Goal: Transaction & Acquisition: Purchase product/service

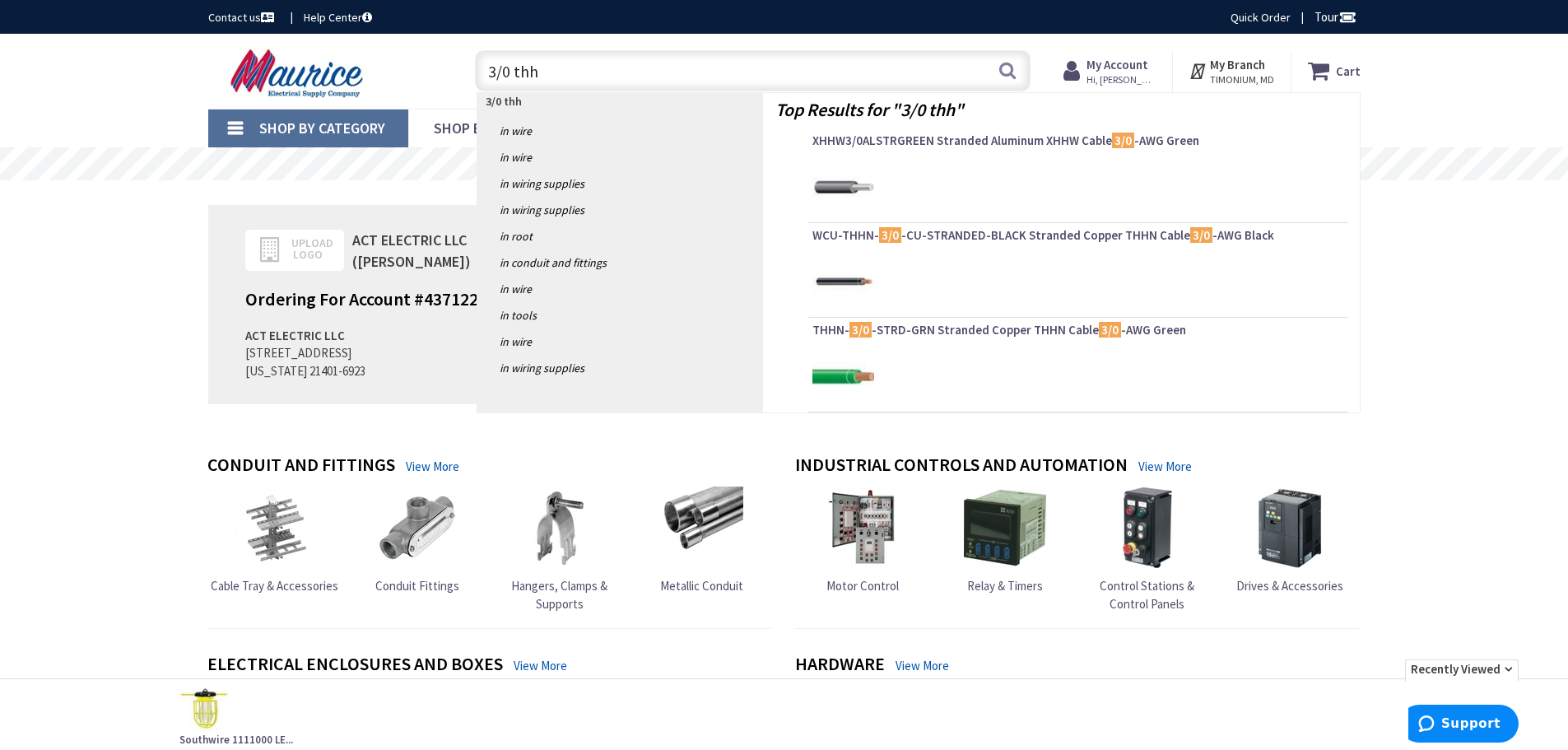
type input "3/0 thhn"
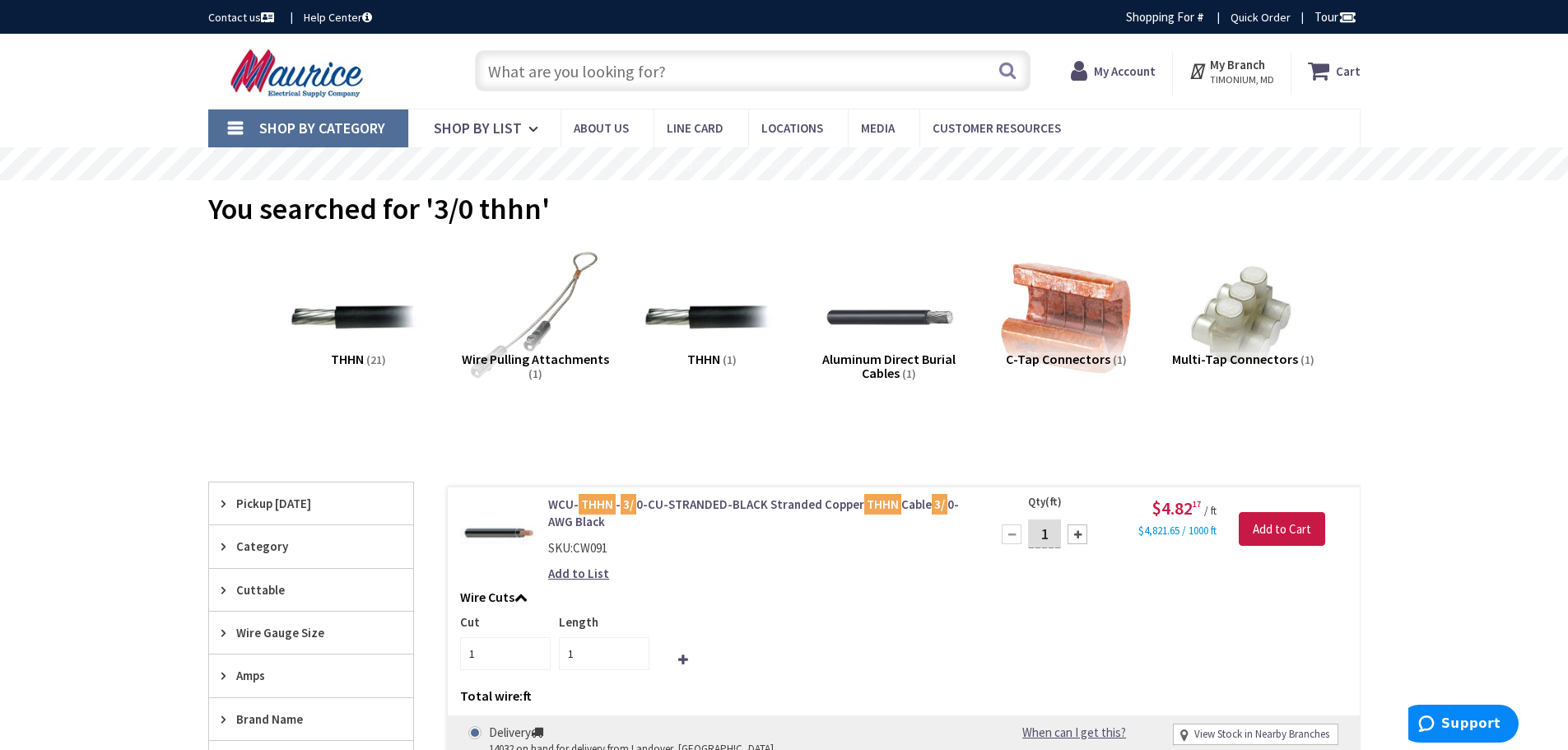
click at [576, 68] on input "text" at bounding box center [752, 70] width 555 height 41
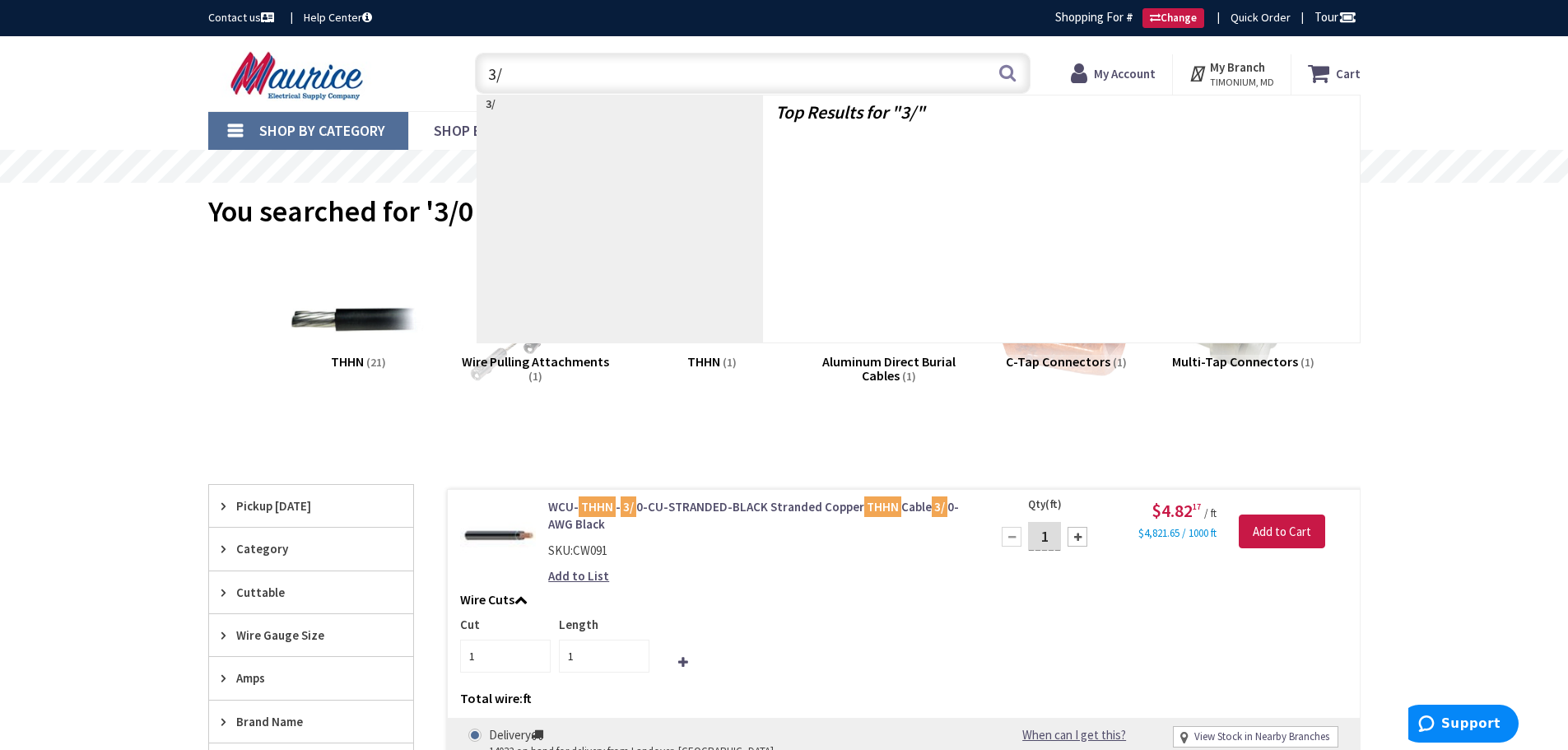
type input "3/0"
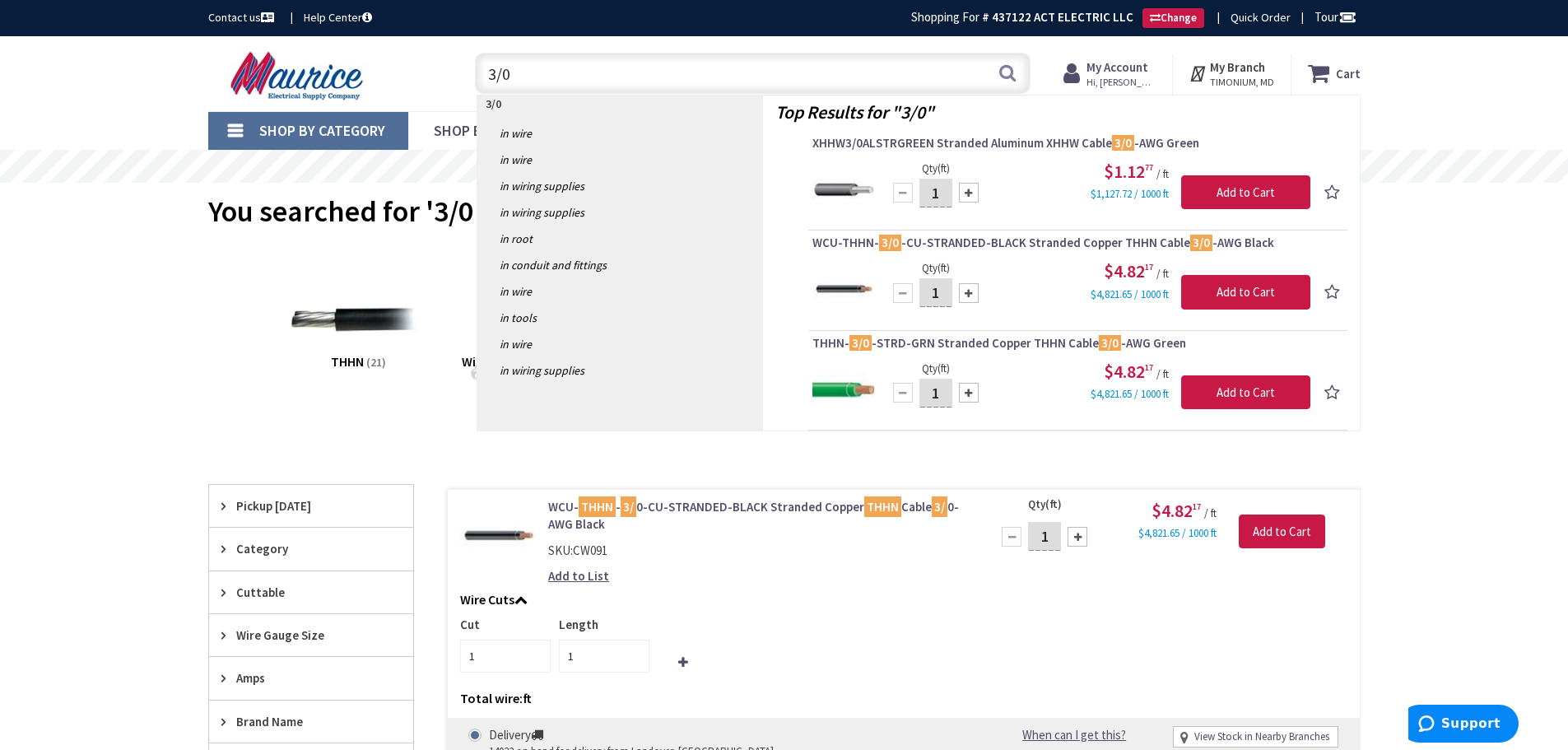
drag, startPoint x: 512, startPoint y: 75, endPoint x: 469, endPoint y: 82, distance: 43.6
click at [469, 82] on div "3/0 3/0 Search" at bounding box center [748, 73] width 564 height 53
